Goal: Task Accomplishment & Management: Use online tool/utility

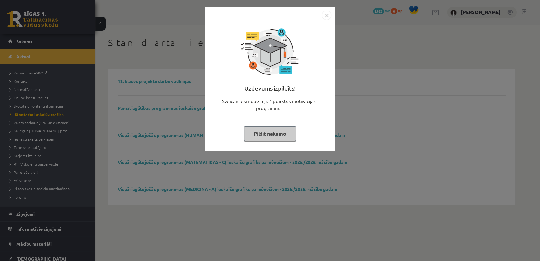
click at [282, 130] on button "Pildīt nākamo" at bounding box center [270, 133] width 52 height 15
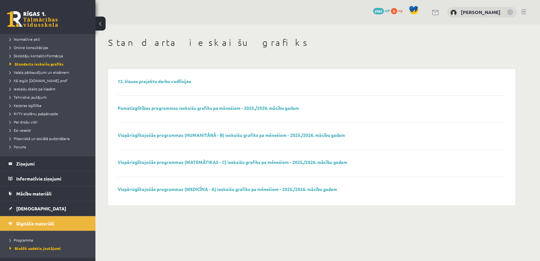
scroll to position [51, 0]
click at [36, 193] on span "Mācību materiāli" at bounding box center [33, 193] width 35 height 6
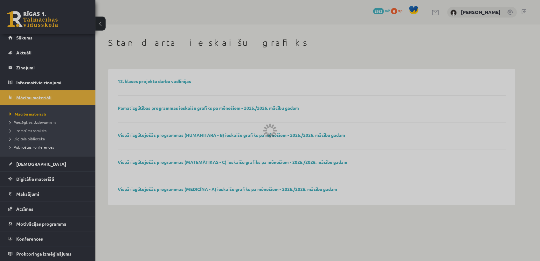
scroll to position [3, 0]
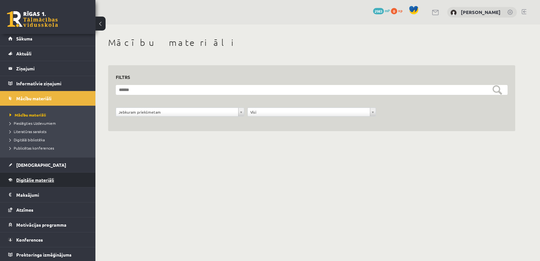
click at [39, 177] on span "Digitālie materiāli" at bounding box center [35, 180] width 38 height 6
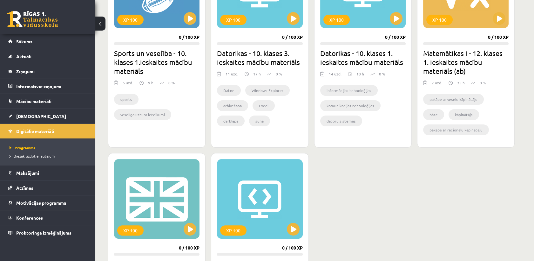
scroll to position [440, 0]
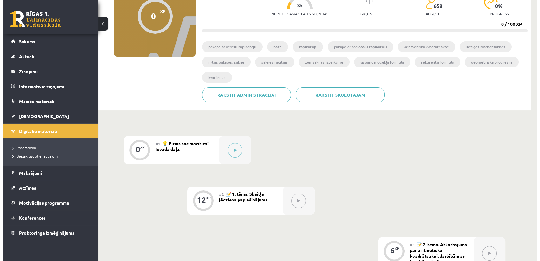
scroll to position [74, 0]
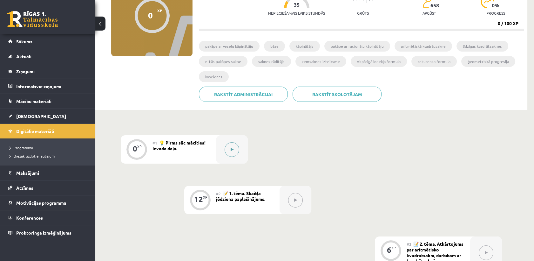
click at [231, 157] on div at bounding box center [232, 149] width 32 height 28
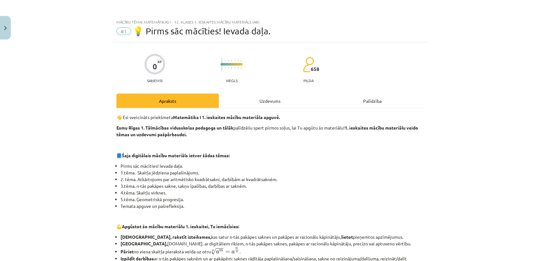
click at [262, 107] on div "Uzdevums" at bounding box center [270, 100] width 102 height 14
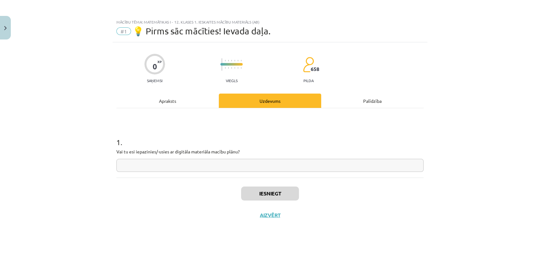
click at [163, 94] on div "Apraksts" at bounding box center [167, 100] width 102 height 14
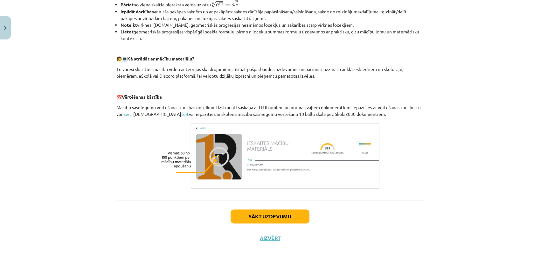
scroll to position [0, 0]
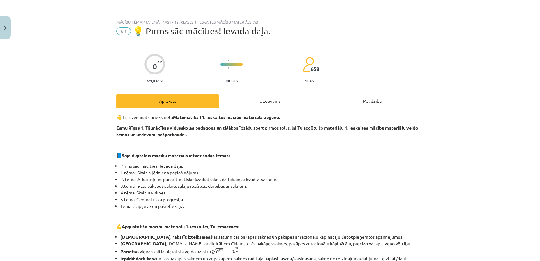
click at [272, 100] on div "Uzdevums" at bounding box center [270, 100] width 102 height 14
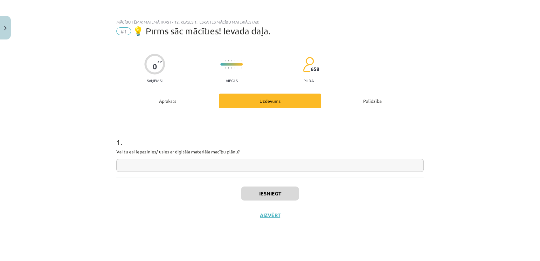
click at [224, 164] on input "text" at bounding box center [269, 165] width 307 height 13
type input "***"
click at [267, 190] on button "Iesniegt" at bounding box center [270, 193] width 58 height 14
click at [264, 220] on button "Nākamā nodarbība" at bounding box center [270, 219] width 62 height 15
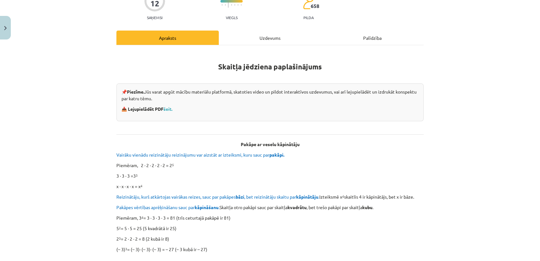
scroll to position [59, 0]
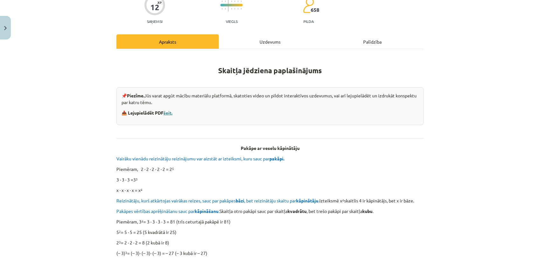
click at [167, 111] on link "šeit." at bounding box center [167, 113] width 9 height 6
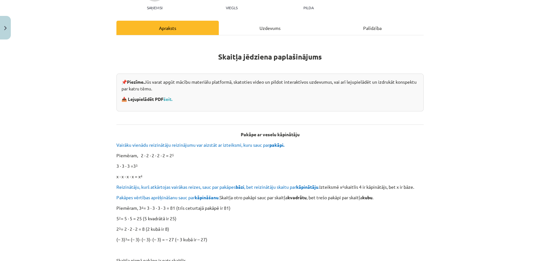
scroll to position [73, 0]
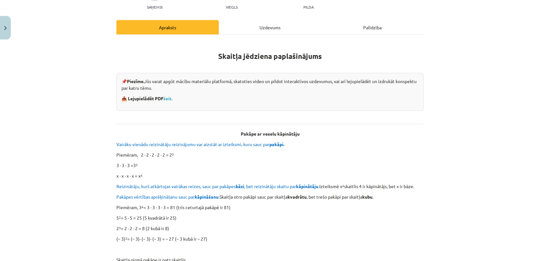
click at [277, 24] on div "Uzdevums" at bounding box center [270, 27] width 102 height 14
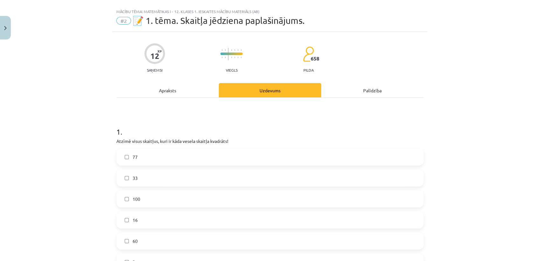
scroll to position [0, 0]
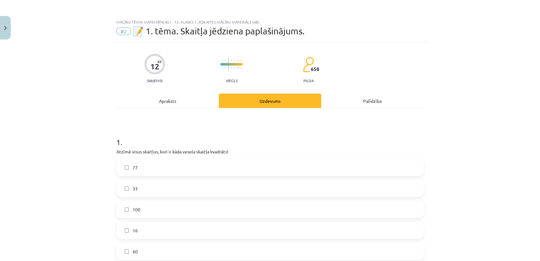
click at [173, 100] on div "Apraksts" at bounding box center [167, 100] width 102 height 14
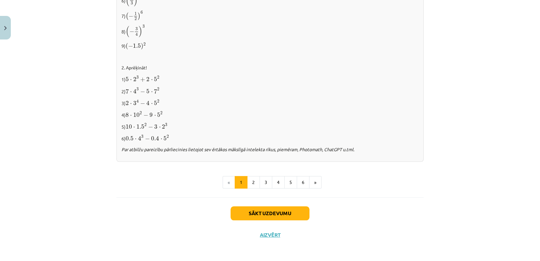
scroll to position [643, 0]
click at [249, 184] on button "2" at bounding box center [253, 182] width 13 height 13
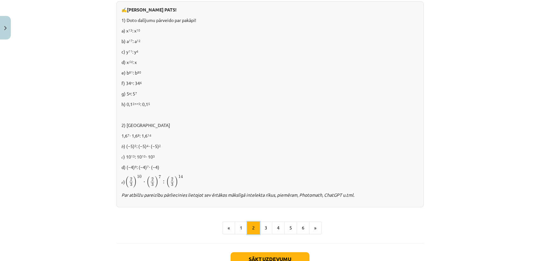
scroll to position [414, 0]
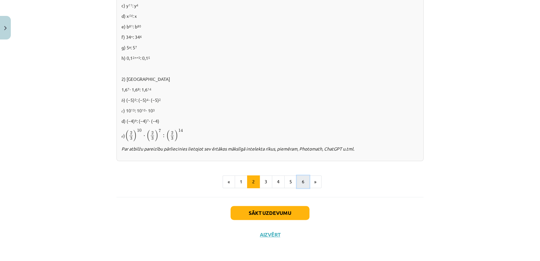
click at [300, 184] on button "6" at bounding box center [303, 181] width 13 height 13
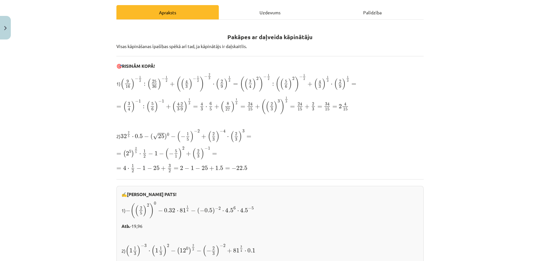
scroll to position [0, 0]
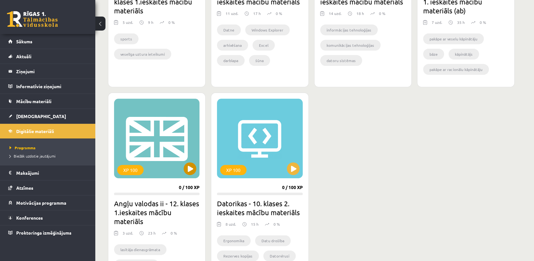
scroll to position [502, 0]
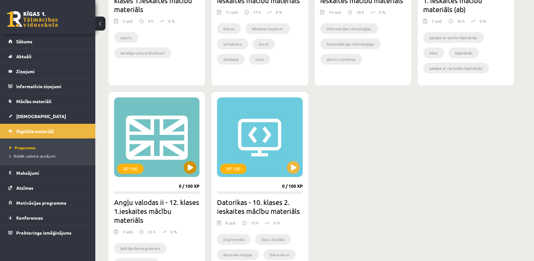
click at [169, 141] on div "XP 100" at bounding box center [157, 136] width 86 height 79
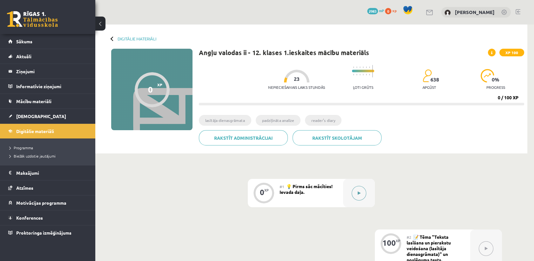
click at [345, 195] on div at bounding box center [359, 193] width 32 height 28
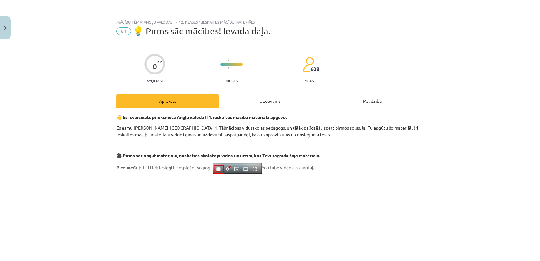
click at [267, 100] on div "Uzdevums" at bounding box center [270, 100] width 102 height 14
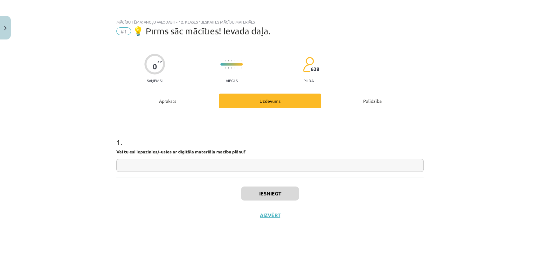
click at [175, 99] on div "Apraksts" at bounding box center [167, 100] width 102 height 14
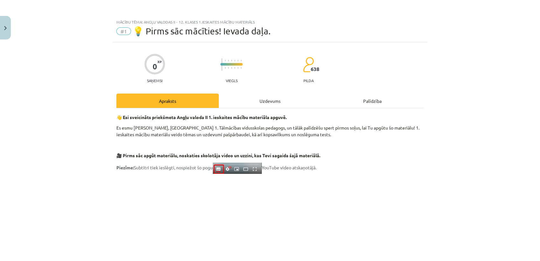
scroll to position [135, 0]
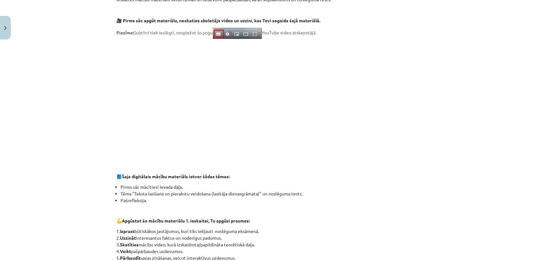
click at [108, 78] on div "Mācību tēma: Angļu valodas ii - 12. klases 1.ieskaites mācību materiāls #1 💡 Pi…" at bounding box center [270, 130] width 540 height 261
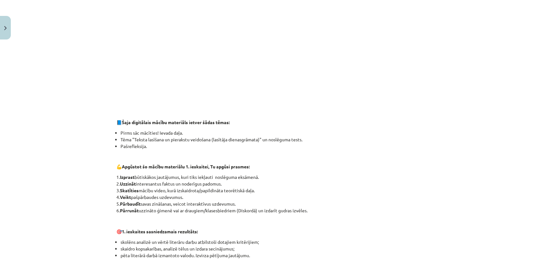
scroll to position [185, 0]
